Goal: Information Seeking & Learning: Learn about a topic

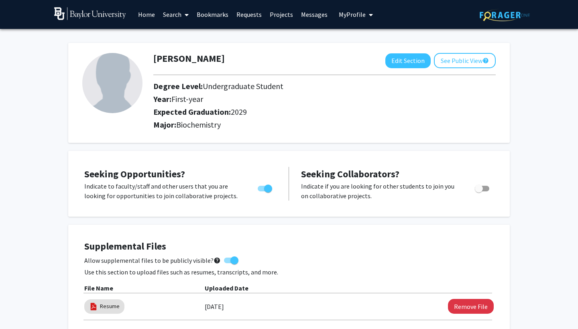
click at [266, 14] on link "Projects" at bounding box center [281, 14] width 31 height 28
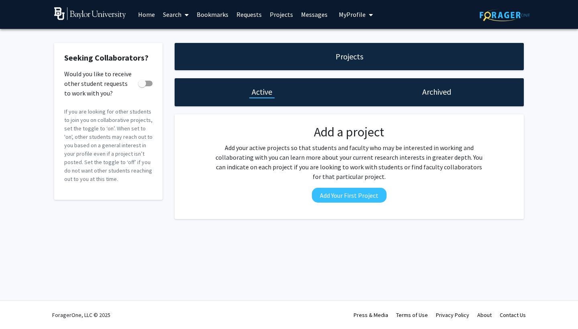
click at [141, 16] on link "Home" at bounding box center [146, 14] width 25 height 28
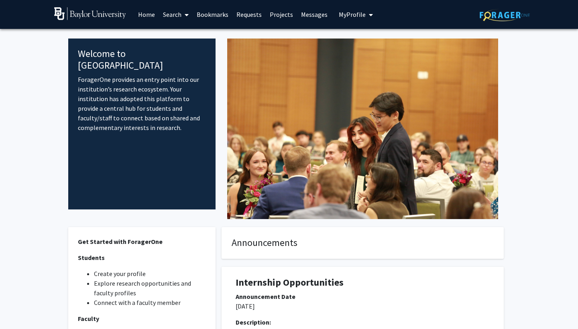
click at [289, 15] on link "Projects" at bounding box center [281, 14] width 31 height 28
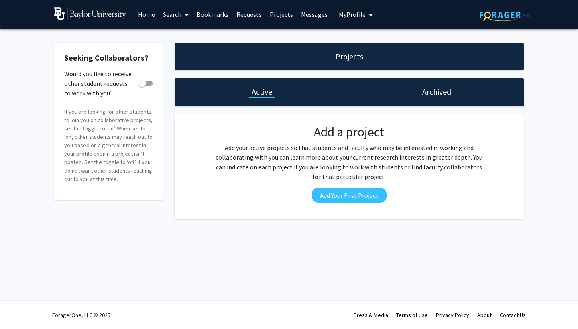
click at [214, 15] on link "Bookmarks" at bounding box center [213, 14] width 40 height 28
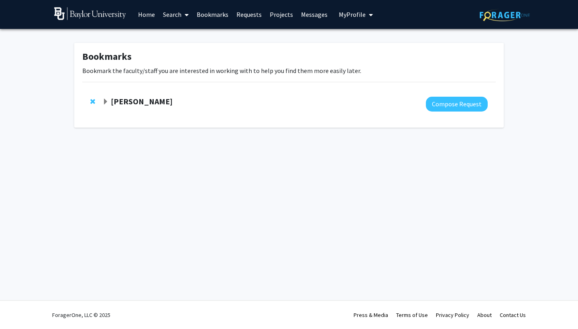
click at [302, 15] on link "Messages" at bounding box center [314, 14] width 35 height 28
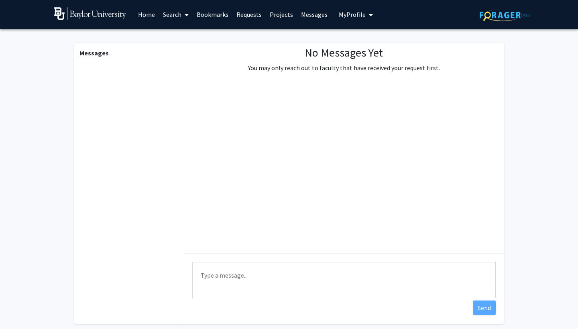
click at [290, 13] on link "Projects" at bounding box center [281, 14] width 31 height 28
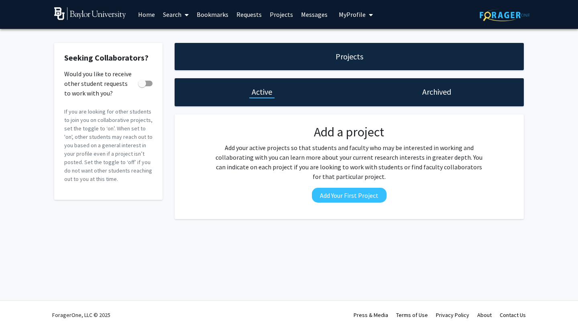
click at [346, 9] on button "My Profile" at bounding box center [356, 14] width 39 height 29
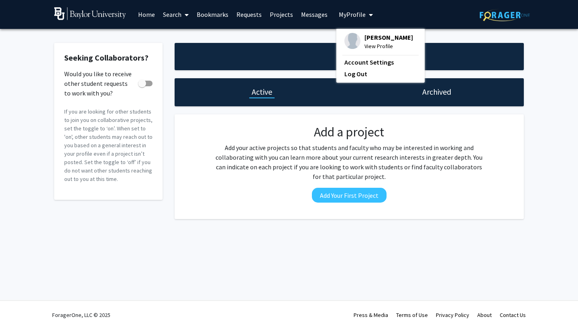
click at [298, 16] on link "Messages" at bounding box center [314, 14] width 35 height 28
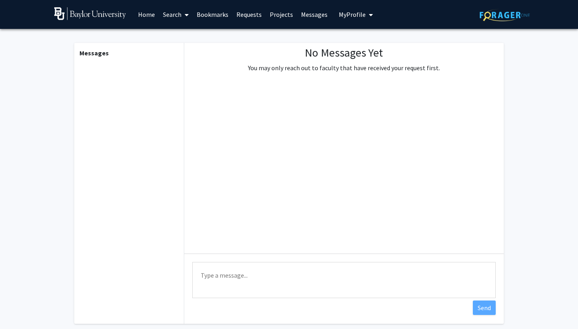
click at [155, 16] on link "Home" at bounding box center [146, 14] width 25 height 28
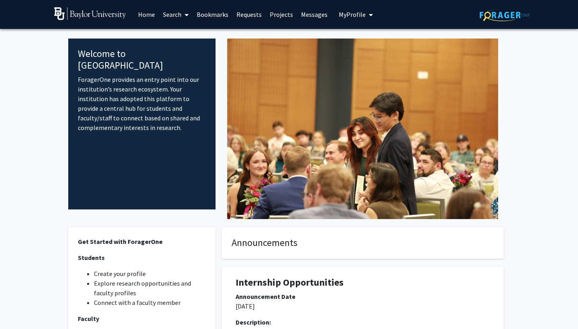
click at [187, 14] on icon at bounding box center [187, 15] width 4 height 6
click at [191, 36] on span "Faculty/Staff" at bounding box center [188, 37] width 59 height 16
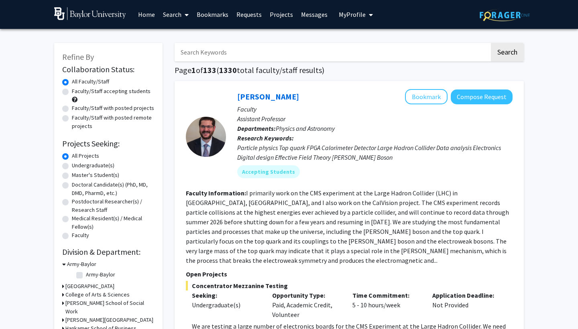
click at [106, 168] on label "Undergraduate(s)" at bounding box center [93, 165] width 43 height 8
click at [77, 167] on input "Undergraduate(s)" at bounding box center [74, 163] width 5 height 5
radio input "true"
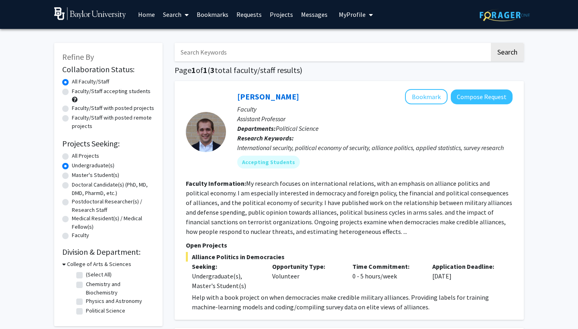
click at [121, 188] on label "Doctoral Candidate(s) (PhD, MD, DMD, PharmD, etc.)" at bounding box center [113, 189] width 83 height 17
click at [77, 186] on input "Doctoral Candidate(s) (PhD, MD, DMD, PharmD, etc.)" at bounding box center [74, 183] width 5 height 5
radio input "true"
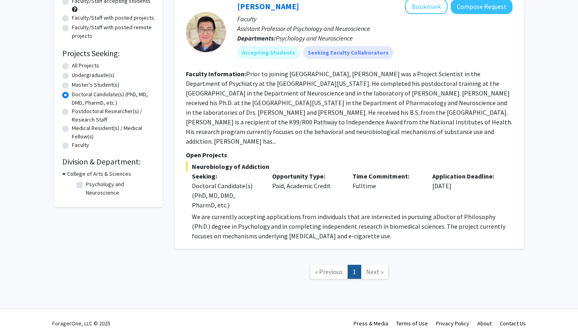
scroll to position [90, 0]
click at [85, 113] on label "Postdoctoral Researcher(s) / Research Staff" at bounding box center [113, 116] width 83 height 17
click at [77, 113] on input "Postdoctoral Researcher(s) / Research Staff" at bounding box center [74, 110] width 5 height 5
radio input "true"
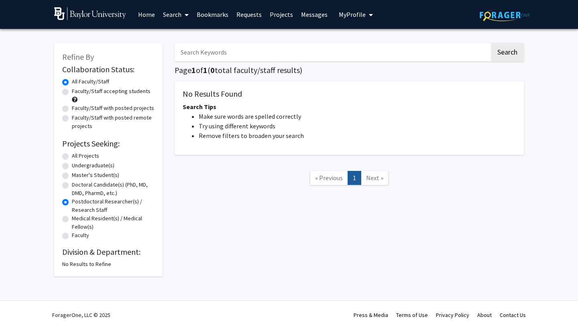
click at [96, 179] on label "Master's Student(s)" at bounding box center [95, 175] width 47 height 8
click at [77, 176] on input "Master's Student(s)" at bounding box center [74, 173] width 5 height 5
radio input "true"
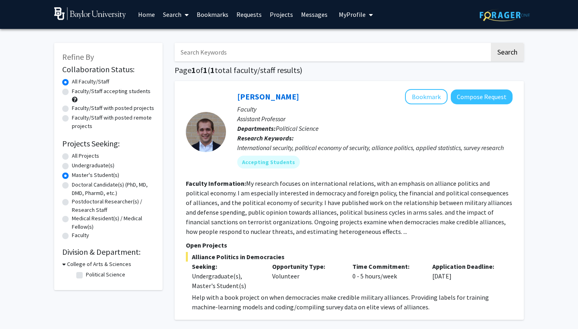
click at [98, 167] on label "Undergraduate(s)" at bounding box center [93, 165] width 43 height 8
click at [77, 167] on input "Undergraduate(s)" at bounding box center [74, 163] width 5 height 5
radio input "true"
click at [100, 177] on label "Master's Student(s)" at bounding box center [95, 175] width 47 height 8
click at [77, 176] on input "Master's Student(s)" at bounding box center [74, 173] width 5 height 5
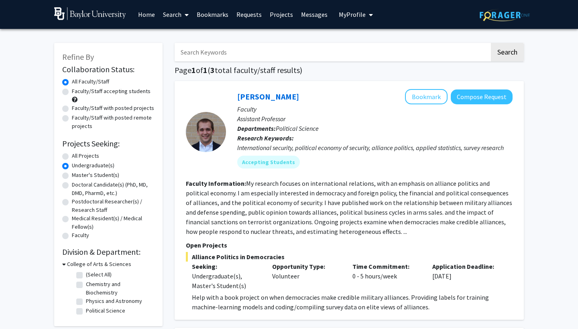
radio input "true"
click at [102, 186] on label "Doctoral Candidate(s) (PhD, MD, DMD, PharmD, etc.)" at bounding box center [113, 189] width 83 height 17
click at [77, 186] on input "Doctoral Candidate(s) (PhD, MD, DMD, PharmD, etc.)" at bounding box center [74, 183] width 5 height 5
radio input "true"
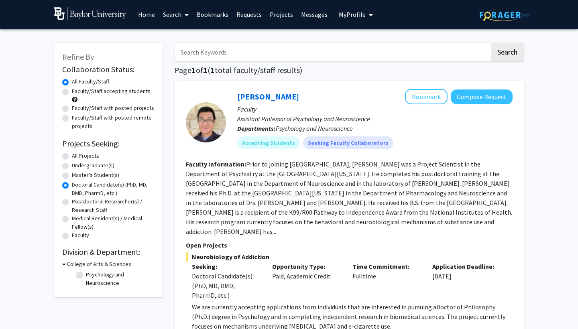
click at [106, 196] on label "Doctoral Candidate(s) (PhD, MD, DMD, PharmD, etc.)" at bounding box center [113, 189] width 83 height 17
click at [77, 186] on input "Doctoral Candidate(s) (PhD, MD, DMD, PharmD, etc.)" at bounding box center [74, 183] width 5 height 5
click at [106, 206] on label "Postdoctoral Researcher(s) / Research Staff" at bounding box center [113, 206] width 83 height 17
click at [77, 203] on input "Postdoctoral Researcher(s) / Research Staff" at bounding box center [74, 200] width 5 height 5
radio input "true"
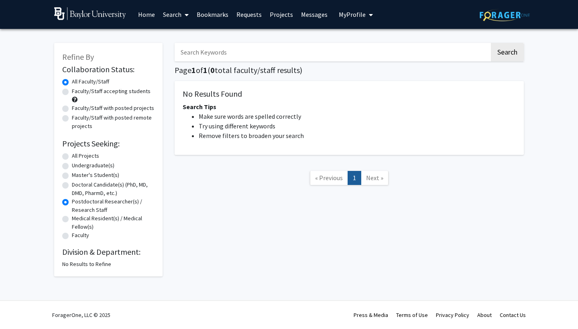
click at [108, 223] on label "Medical Resident(s) / Medical Fellow(s)" at bounding box center [113, 223] width 83 height 17
click at [77, 220] on input "Medical Resident(s) / Medical Fellow(s)" at bounding box center [74, 217] width 5 height 5
radio input "true"
click at [108, 235] on div "Faculty" at bounding box center [108, 236] width 92 height 10
click at [83, 239] on label "Faculty" at bounding box center [80, 235] width 17 height 8
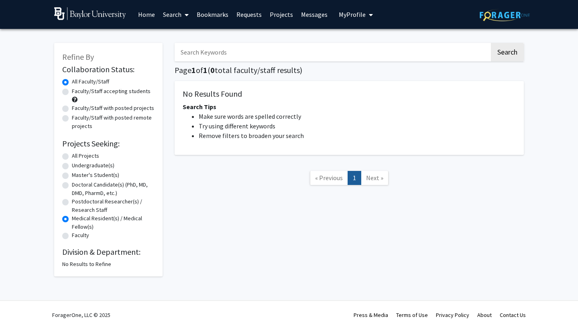
click at [77, 237] on input "Faculty" at bounding box center [74, 233] width 5 height 5
radio input "true"
click at [91, 157] on label "All Projects" at bounding box center [85, 156] width 27 height 8
click at [77, 157] on input "All Projects" at bounding box center [74, 154] width 5 height 5
radio input "true"
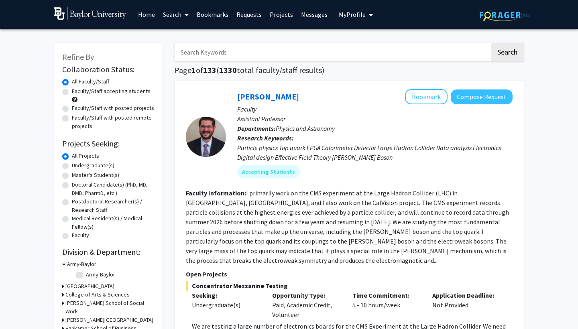
click at [233, 55] on input "Search Keywords" at bounding box center [332, 52] width 315 height 18
type input "[MEDICAL_DATA]"
click at [507, 53] on button "Search" at bounding box center [507, 52] width 33 height 18
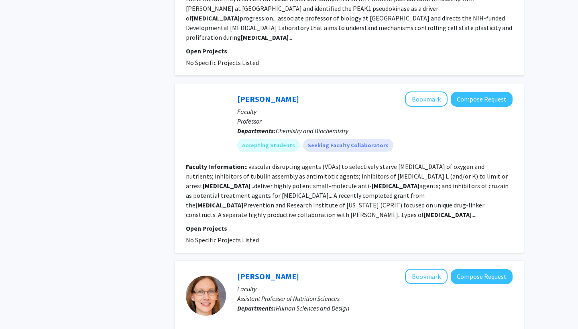
scroll to position [905, 0]
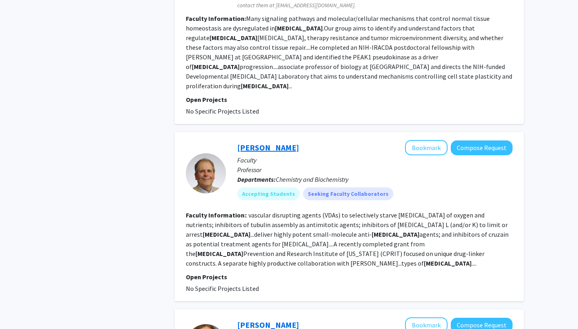
click at [279, 143] on link "[PERSON_NAME]" at bounding box center [268, 148] width 62 height 10
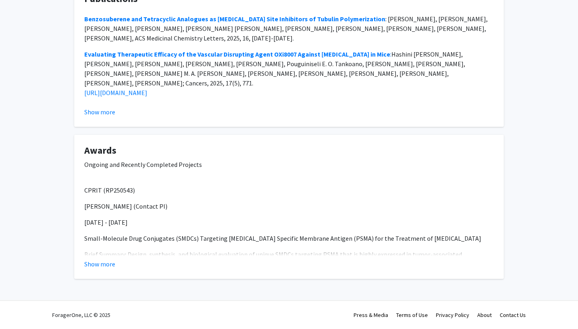
scroll to position [477, 0]
click at [108, 262] on button "Show more" at bounding box center [99, 265] width 31 height 10
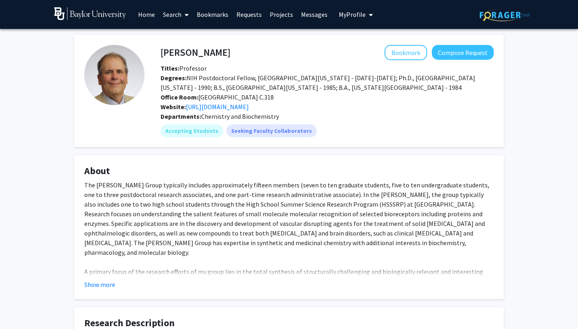
scroll to position [0, 0]
click at [101, 285] on button "Show more" at bounding box center [99, 285] width 31 height 10
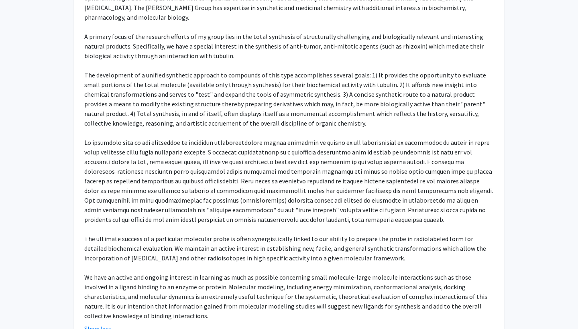
scroll to position [231, 0]
